Goal: Task Accomplishment & Management: Manage account settings

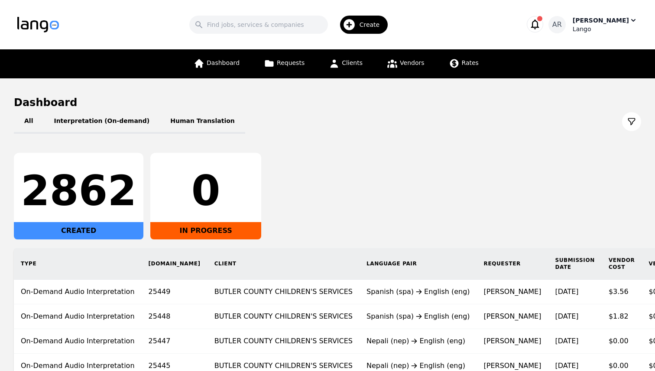
click at [609, 29] on div "Lango" at bounding box center [604, 29] width 65 height 9
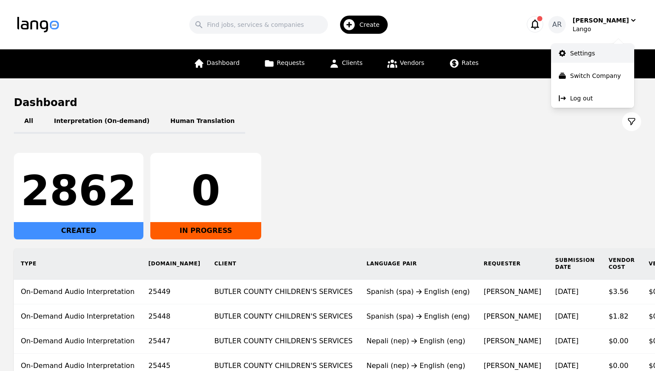
click at [584, 55] on p "Settings" at bounding box center [582, 53] width 25 height 9
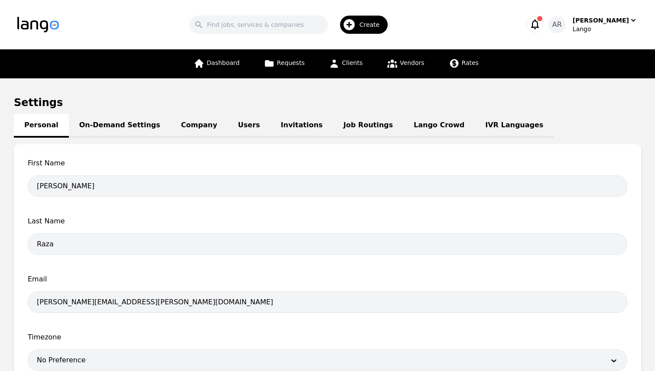
click at [334, 120] on link "Job Routings" at bounding box center [368, 126] width 70 height 24
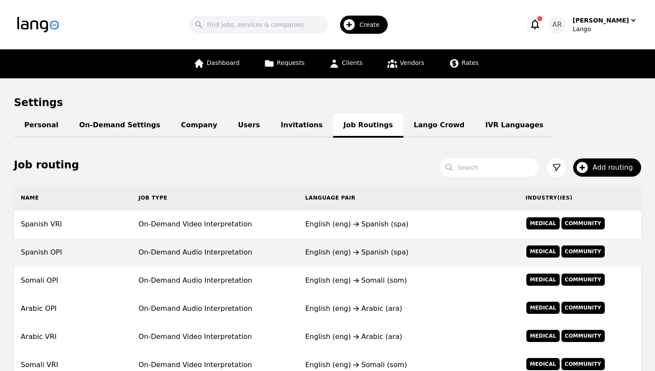
click at [249, 254] on td "On-Demand Audio Interpretation" at bounding box center [215, 253] width 167 height 28
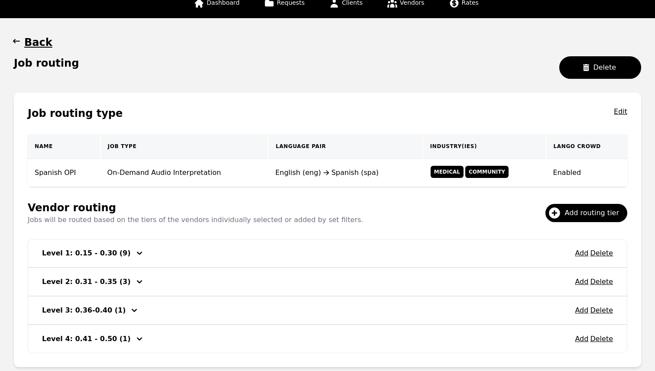
scroll to position [113, 0]
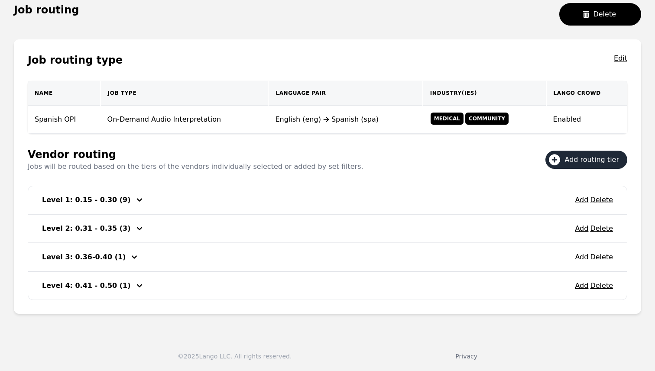
click at [585, 163] on span "Add routing tier" at bounding box center [595, 160] width 60 height 10
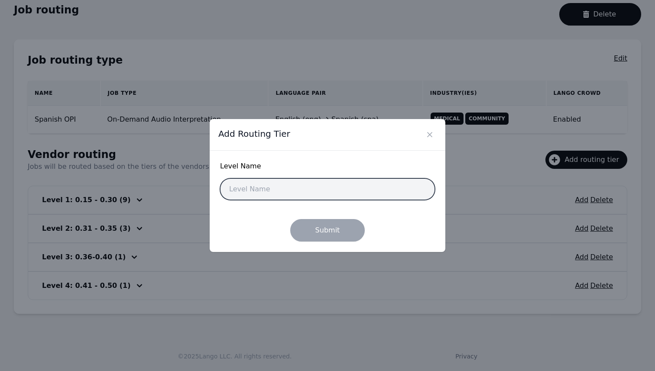
click at [333, 184] on input "text" at bounding box center [327, 189] width 215 height 22
type input "Basic"
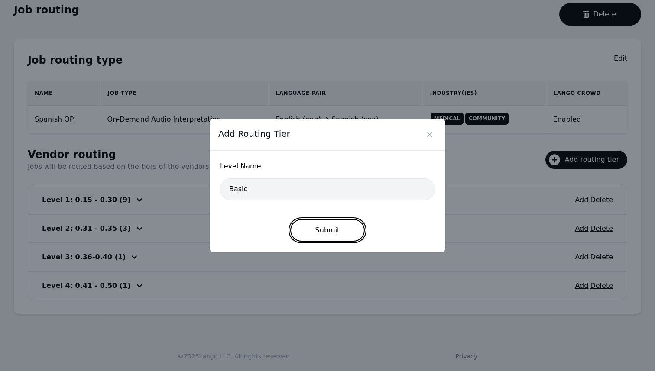
click at [319, 230] on button "Submit" at bounding box center [327, 230] width 75 height 23
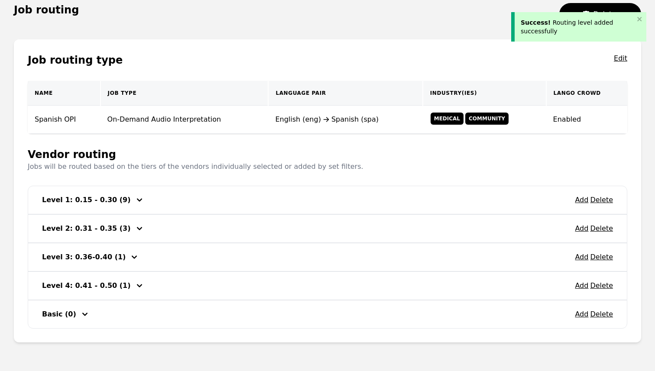
scroll to position [142, 0]
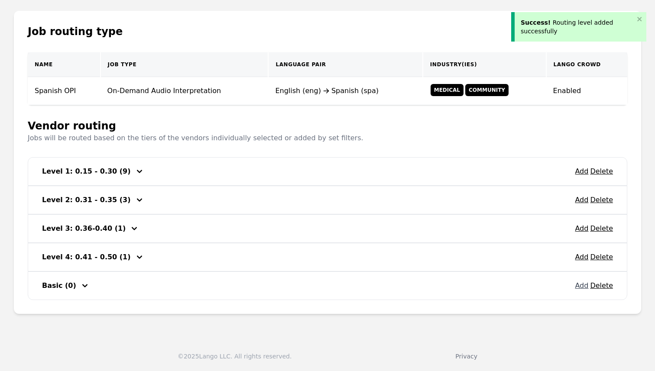
click at [586, 290] on button "Add" at bounding box center [581, 286] width 13 height 10
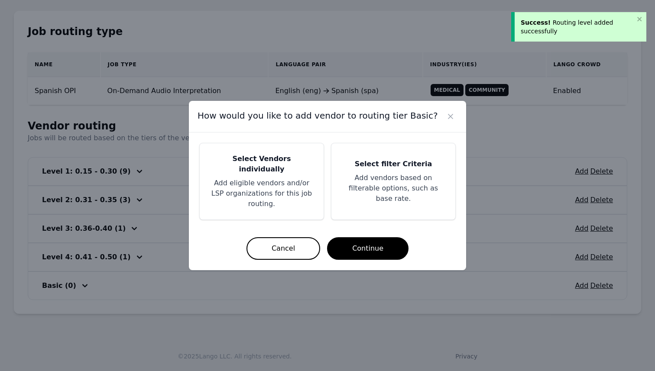
click at [289, 184] on p "Add eligible vendors and/or LSP organizations for this job routing." at bounding box center [261, 193] width 103 height 31
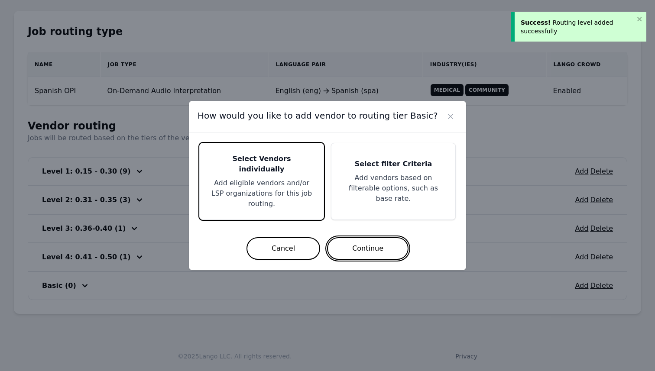
click at [366, 247] on button "Continue" at bounding box center [367, 248] width 81 height 23
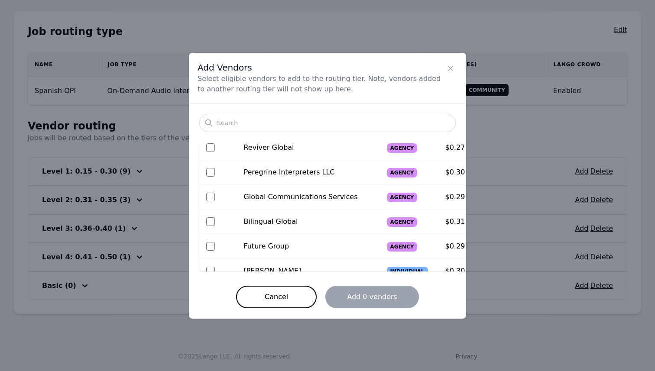
scroll to position [513, 0]
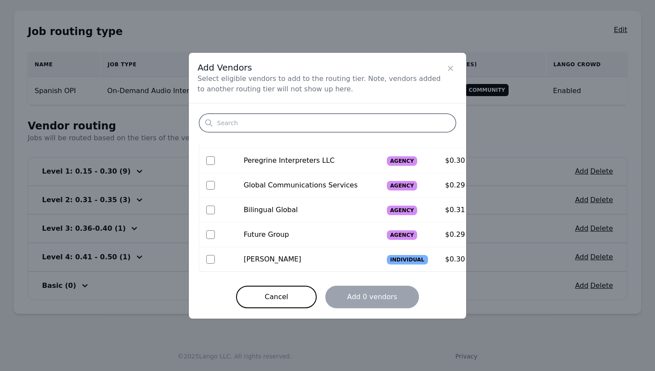
click at [277, 124] on input "Search" at bounding box center [327, 123] width 256 height 18
type input "Language"
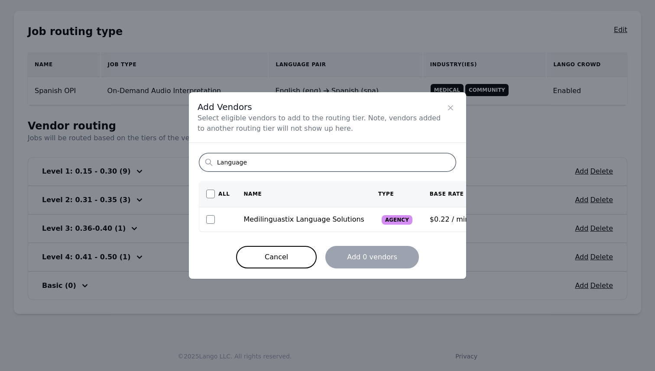
click at [446, 163] on input "Language" at bounding box center [327, 162] width 256 height 18
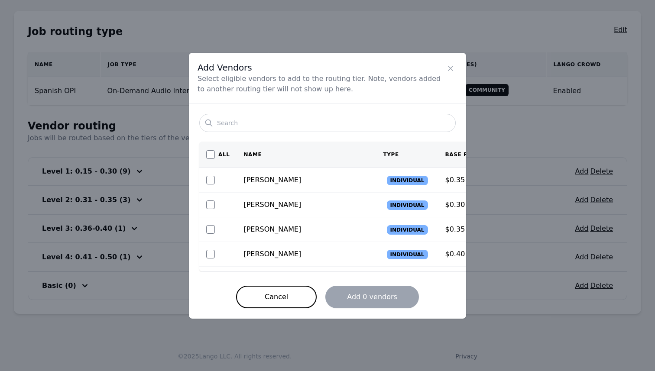
click at [296, 102] on div "Add Vendors Select eligible vendors to add to the routing tier. Note, vendors a…" at bounding box center [327, 78] width 277 height 51
click at [210, 155] on input "checkbox" at bounding box center [210, 154] width 9 height 9
checkbox input "true"
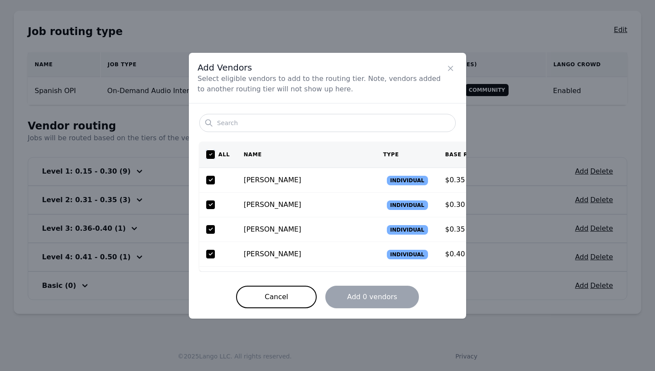
checkbox input "true"
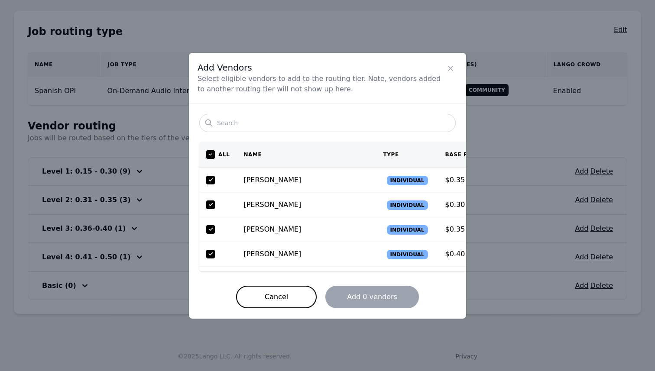
checkbox input "true"
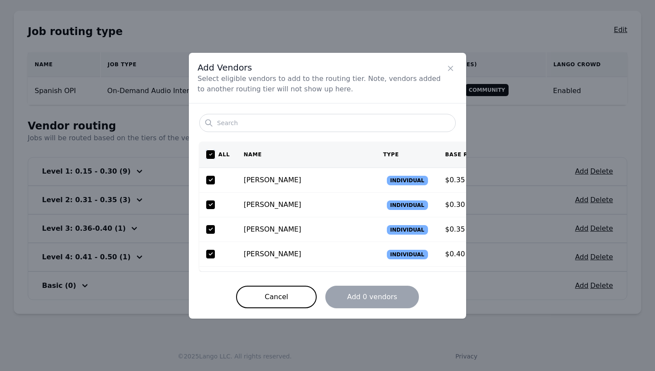
checkbox input "true"
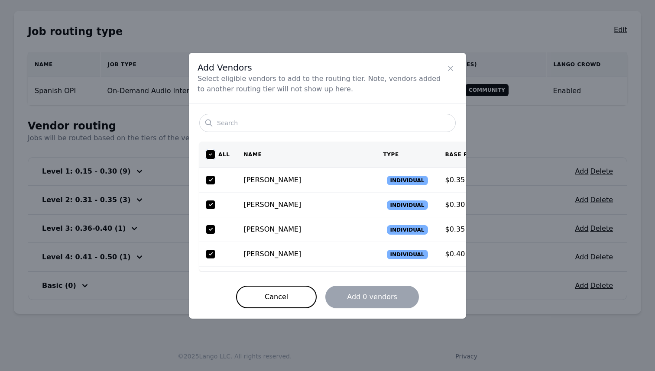
checkbox input "true"
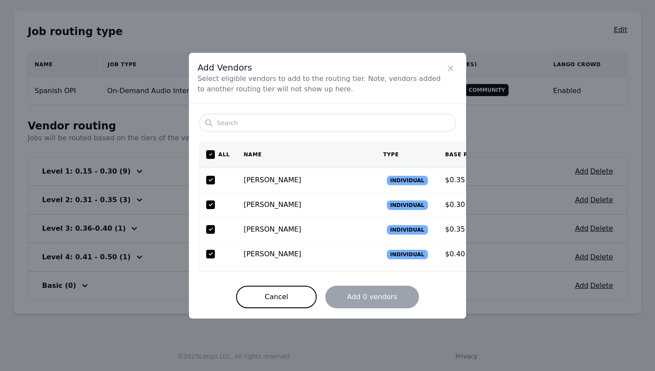
checkbox input "true"
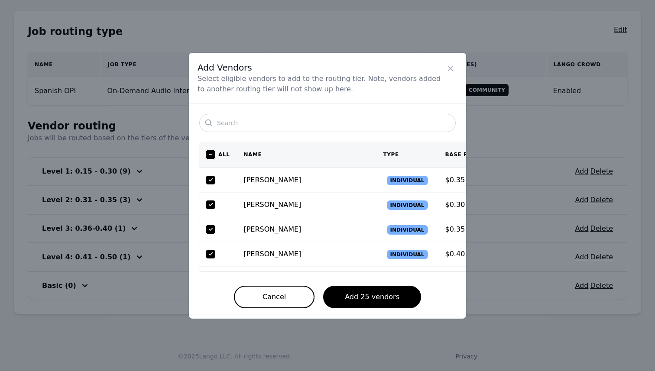
click at [210, 156] on input "checkbox" at bounding box center [210, 154] width 9 height 9
checkbox input "true"
click at [210, 156] on input "checkbox" at bounding box center [210, 154] width 9 height 9
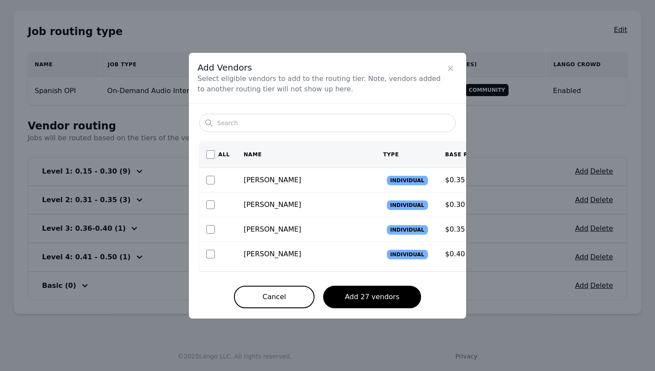
checkbox input "false"
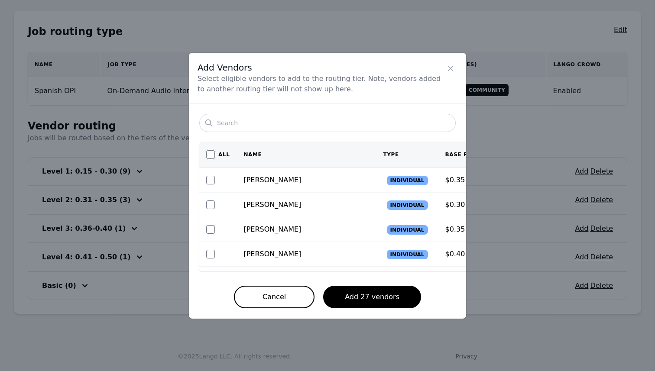
checkbox input "false"
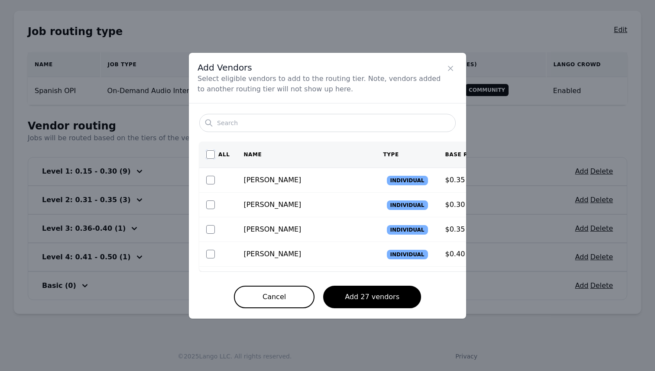
checkbox input "false"
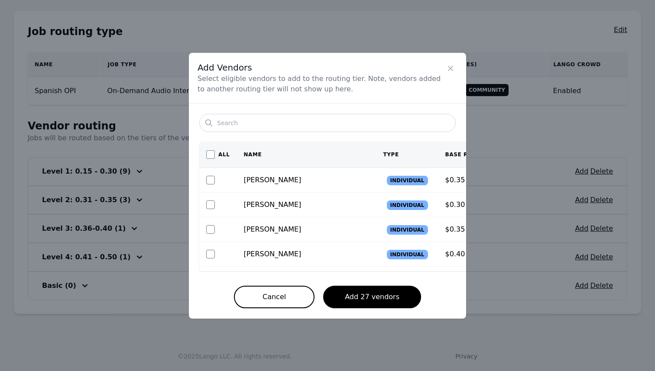
checkbox input "false"
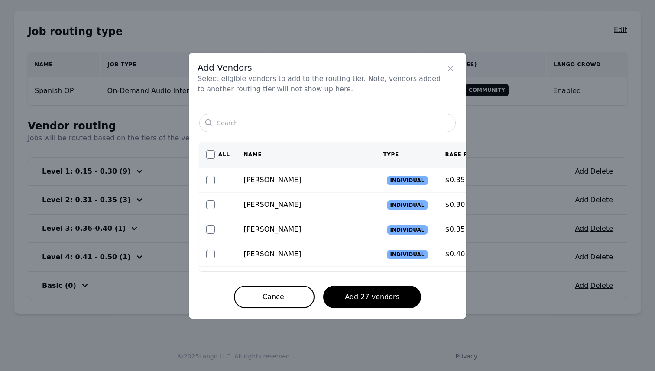
checkbox input "false"
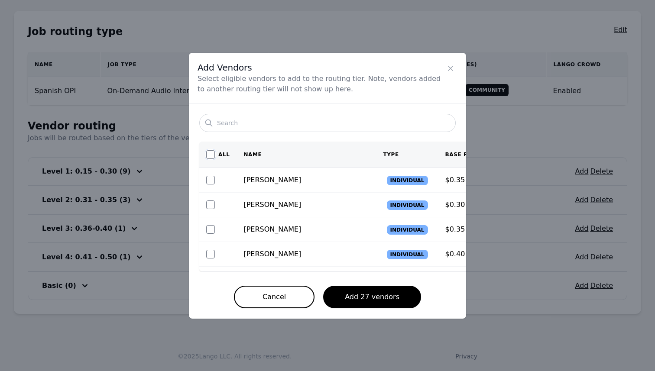
checkbox input "false"
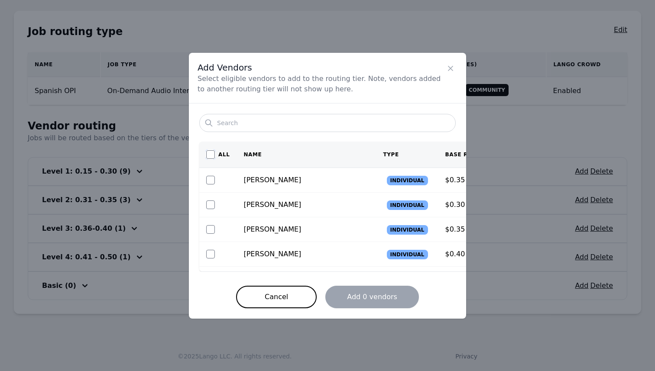
click at [210, 156] on input "checkbox" at bounding box center [210, 154] width 9 height 9
checkbox input "true"
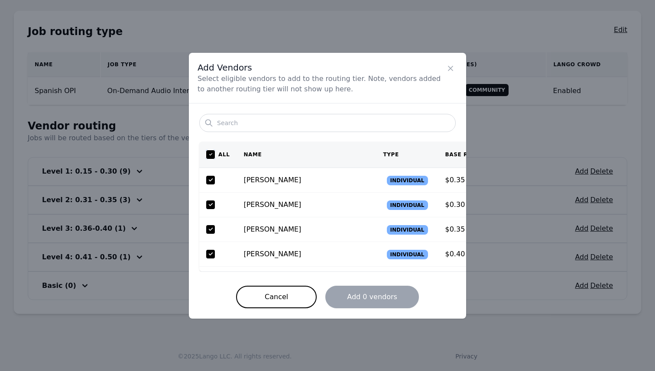
checkbox input "true"
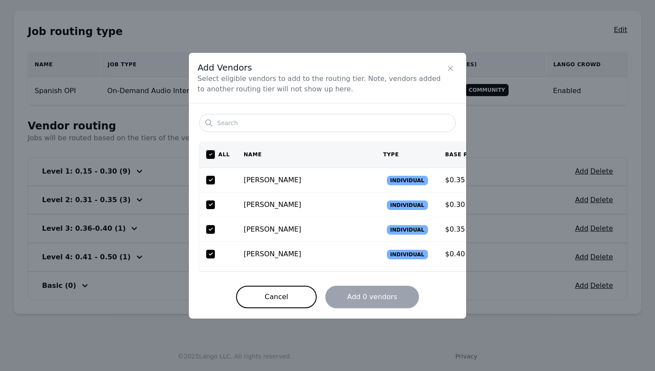
checkbox input "true"
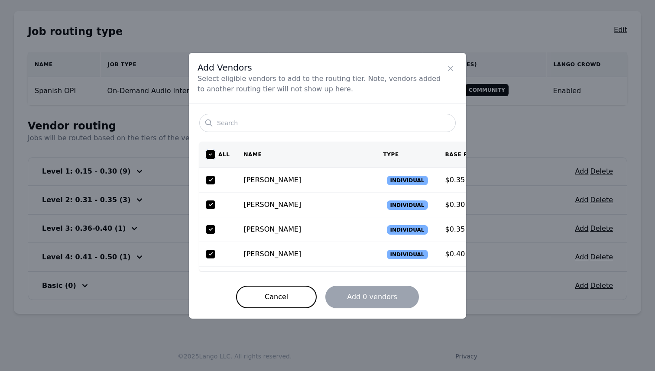
checkbox input "true"
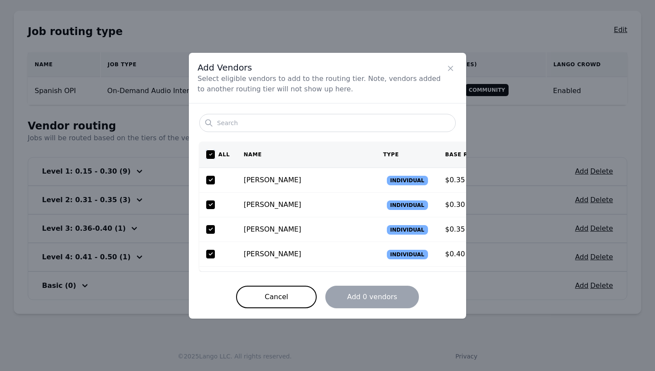
checkbox input "true"
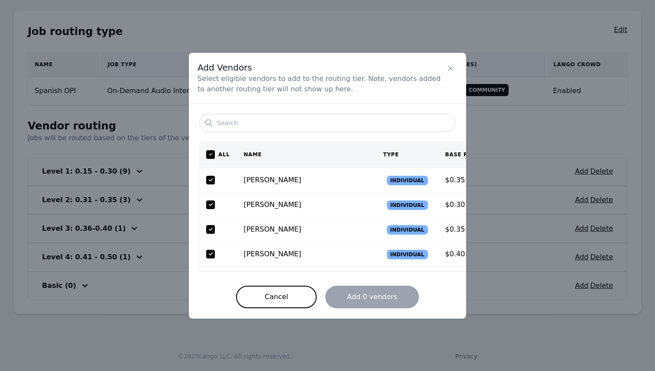
checkbox input "true"
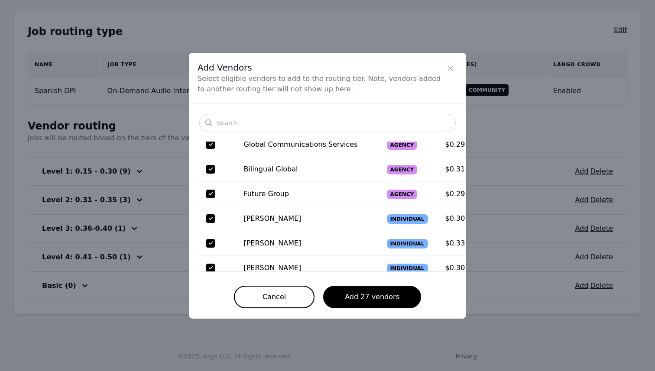
scroll to position [562, 0]
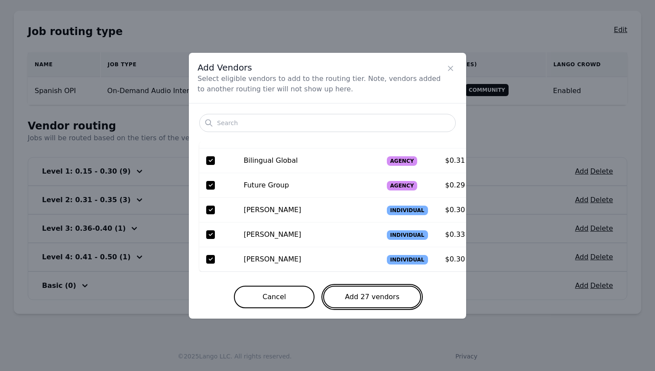
click at [361, 292] on button "Add 27 vendors" at bounding box center [372, 297] width 98 height 23
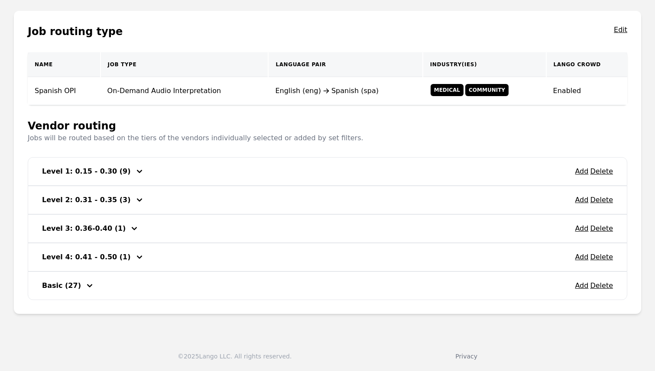
click at [85, 288] on icon "button" at bounding box center [89, 286] width 10 height 10
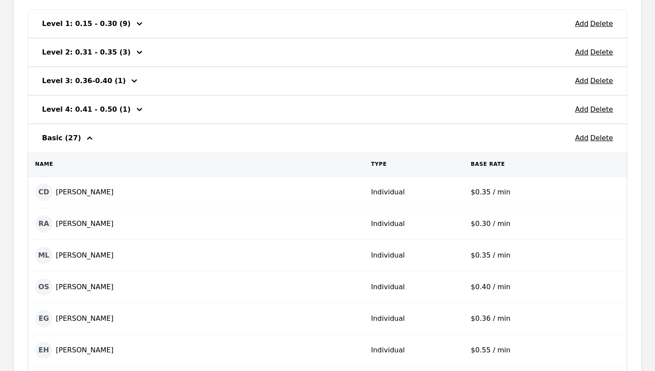
scroll to position [310, 0]
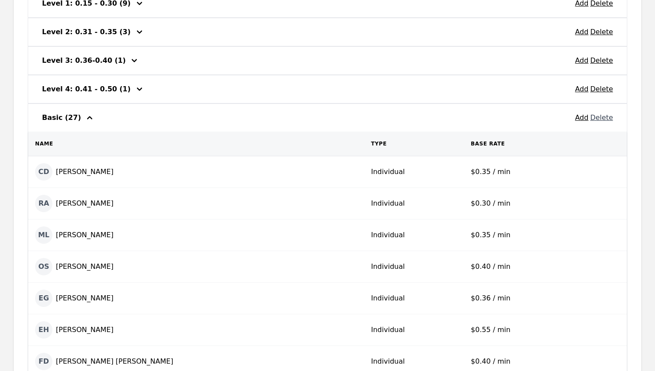
click at [604, 119] on button "Delete" at bounding box center [601, 118] width 23 height 10
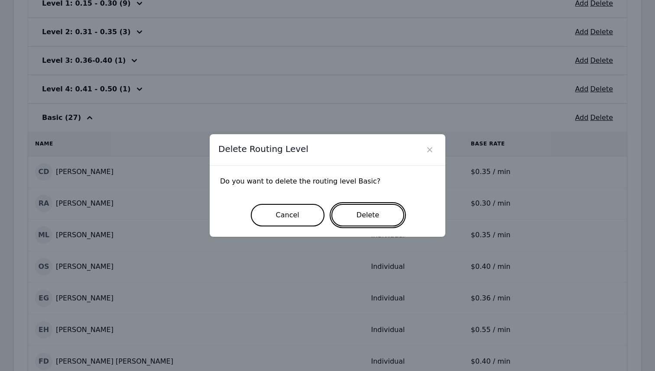
click at [378, 214] on button "Delete" at bounding box center [367, 215] width 73 height 23
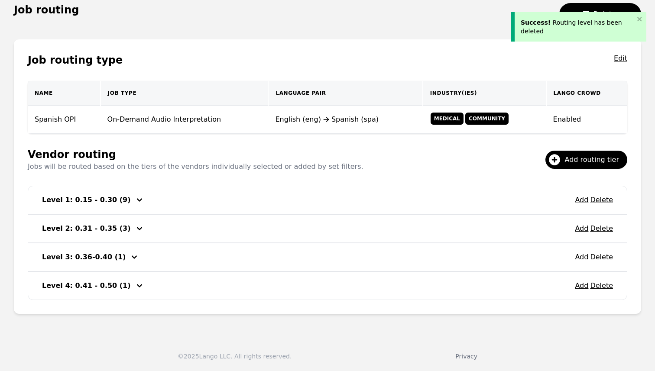
scroll to position [113, 0]
click at [641, 17] on icon "close" at bounding box center [639, 19] width 6 height 7
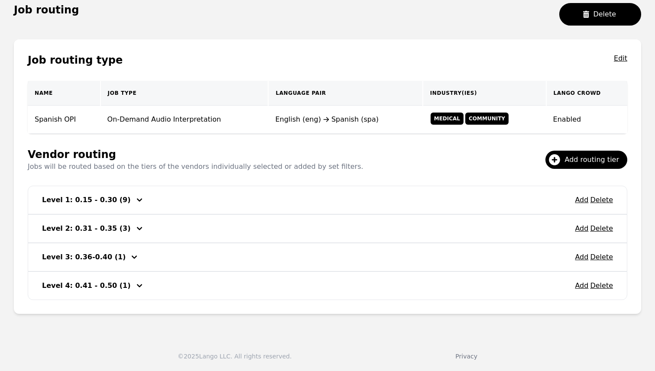
click at [382, 28] on div "Job routing Delete" at bounding box center [327, 17] width 627 height 29
